Goal: Information Seeking & Learning: Learn about a topic

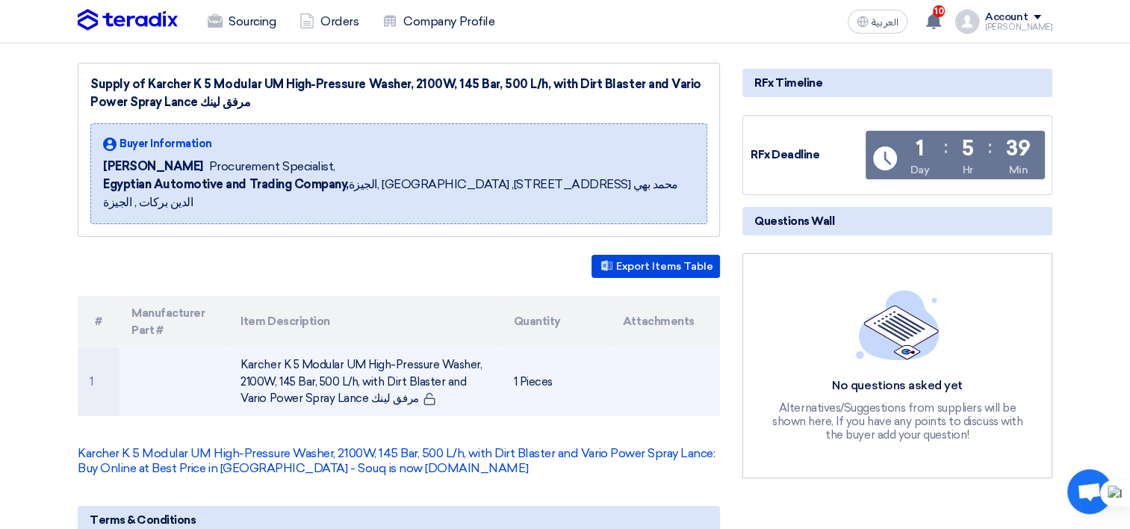
scroll to position [224, 0]
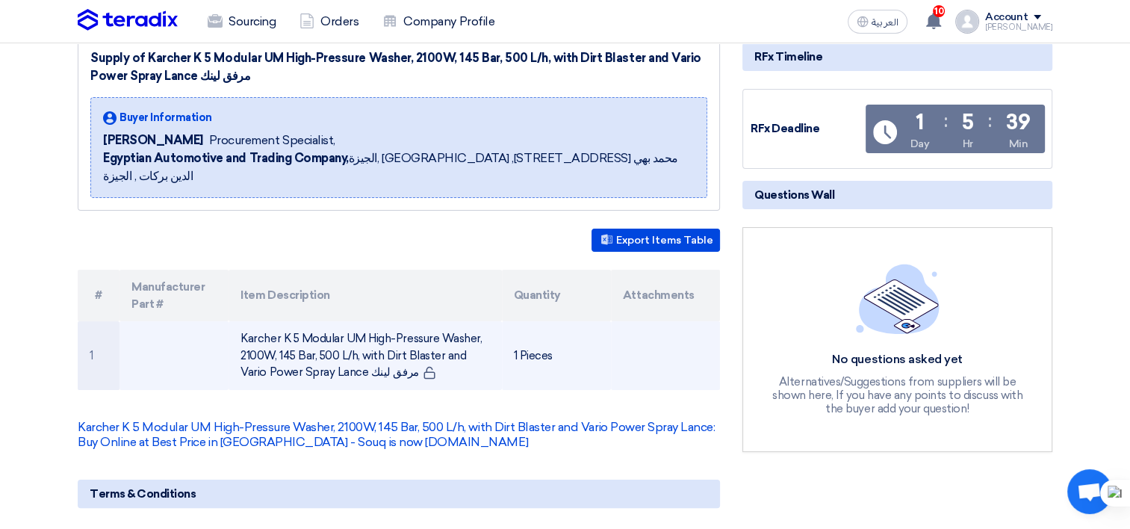
drag, startPoint x: 335, startPoint y: 353, endPoint x: 238, endPoint y: 321, distance: 101.3
click at [238, 321] on td "Karcher K 5 Modular UM High-Pressure Washer, 2100W, 145 Bar, 500 L/h, with Dirt…" at bounding box center [365, 355] width 273 height 69
copy td "Karcher K 5 Modular UM High-Pressure Washer, 2100W, 145 Bar, 500 L/h, with Dirt…"
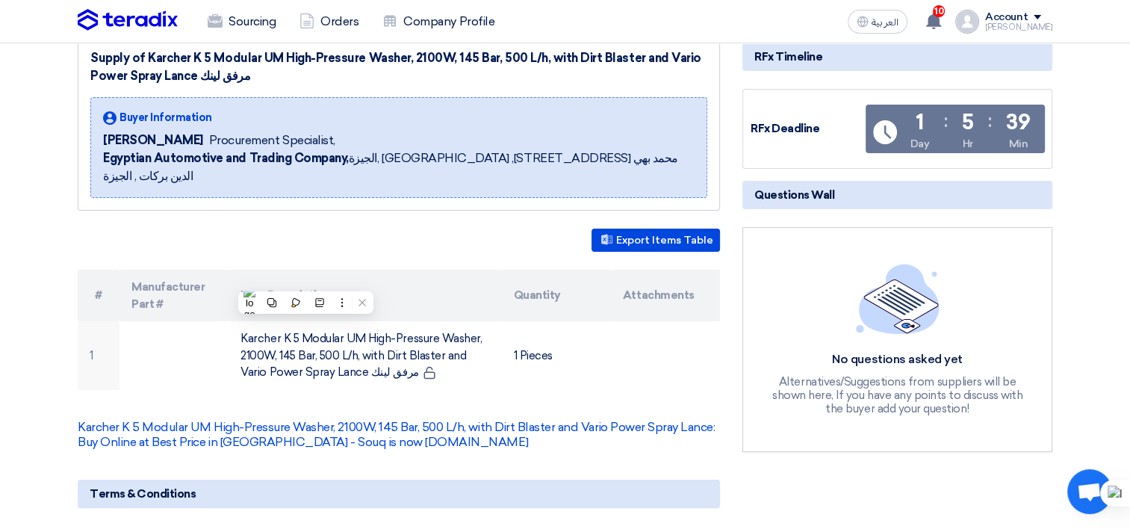
click at [437, 289] on th "Item Description" at bounding box center [365, 296] width 273 height 52
